Goal: Complete application form

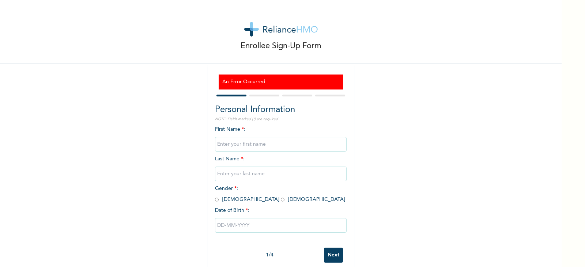
scroll to position [12, 0]
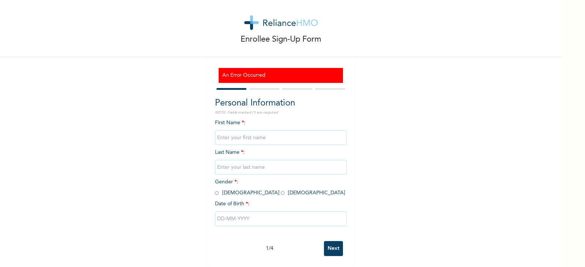
click at [256, 119] on div "First Name * : Last Name * : Gender * : [DEMOGRAPHIC_DATA] [DEMOGRAPHIC_DATA] D…" at bounding box center [281, 178] width 132 height 118
click at [246, 133] on input "text" at bounding box center [281, 137] width 132 height 15
type input "Innocent"
type input "Nwagboa"
click at [215, 190] on input "radio" at bounding box center [217, 193] width 4 height 7
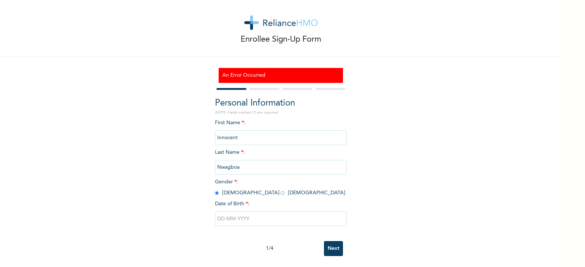
radio input "true"
click at [226, 215] on input "text" at bounding box center [281, 219] width 132 height 15
select select "7"
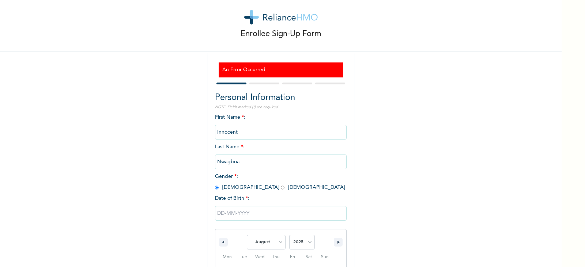
scroll to position [87, 0]
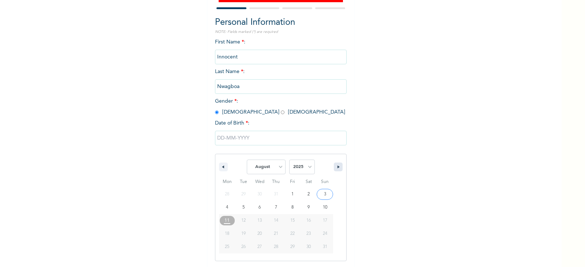
click at [334, 169] on button "button" at bounding box center [338, 167] width 9 height 9
click at [305, 167] on select "2025 2024 2023 2022 2021 2020 2019 2018 2017 2016 2015 2014 2013 2012 2011 2010…" at bounding box center [302, 167] width 26 height 15
select select "1966"
click at [289, 160] on select "2025 2024 2023 2022 2021 2020 2019 2018 2017 2016 2015 2014 2013 2012 2011 2010…" at bounding box center [302, 167] width 26 height 15
type input "[DATE]"
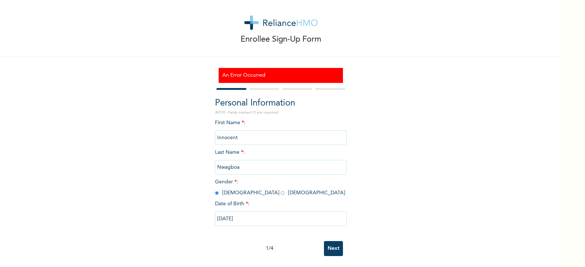
scroll to position [12, 0]
click at [330, 242] on input "Next" at bounding box center [333, 248] width 19 height 15
